Goal: Book appointment/travel/reservation

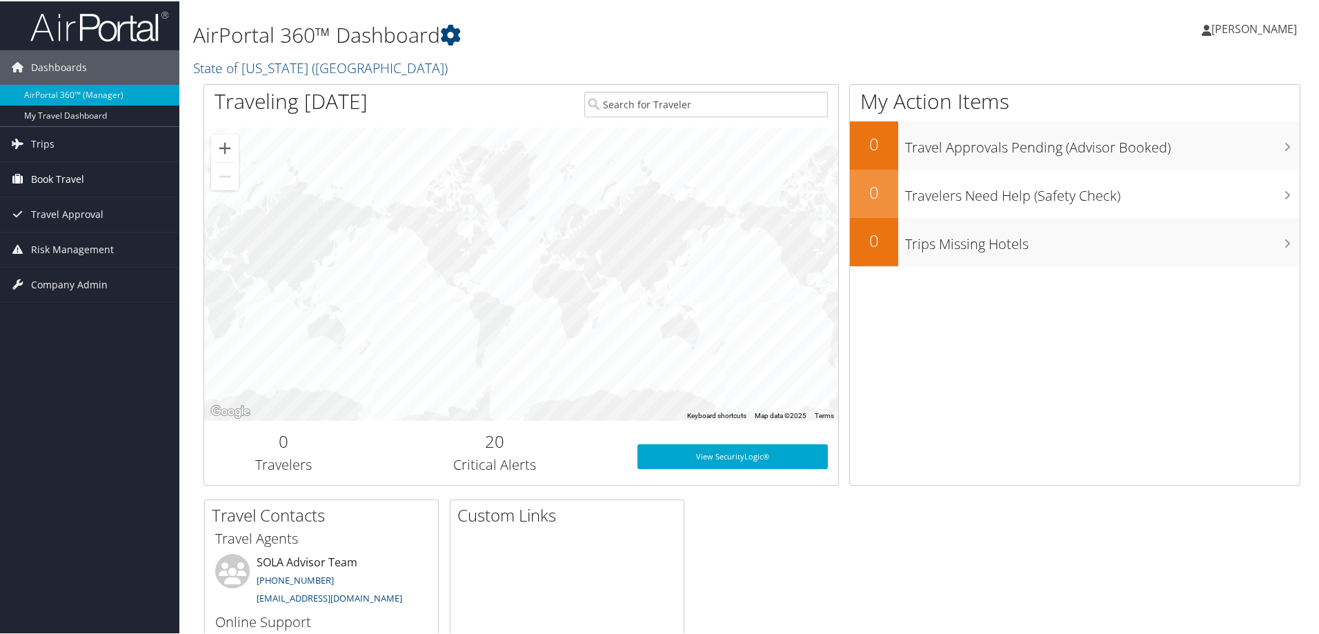
click at [61, 175] on span "Book Travel" at bounding box center [57, 178] width 53 height 35
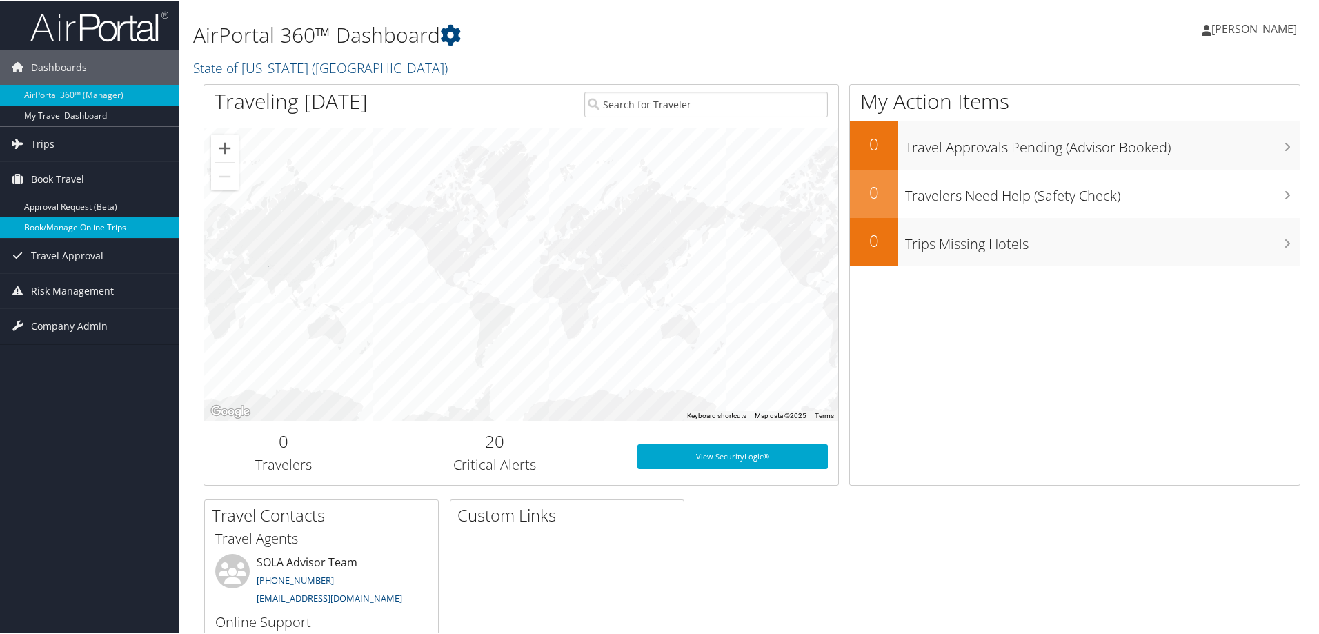
click at [81, 226] on link "Book/Manage Online Trips" at bounding box center [89, 226] width 179 height 21
